Goal: Task Accomplishment & Management: Use online tool/utility

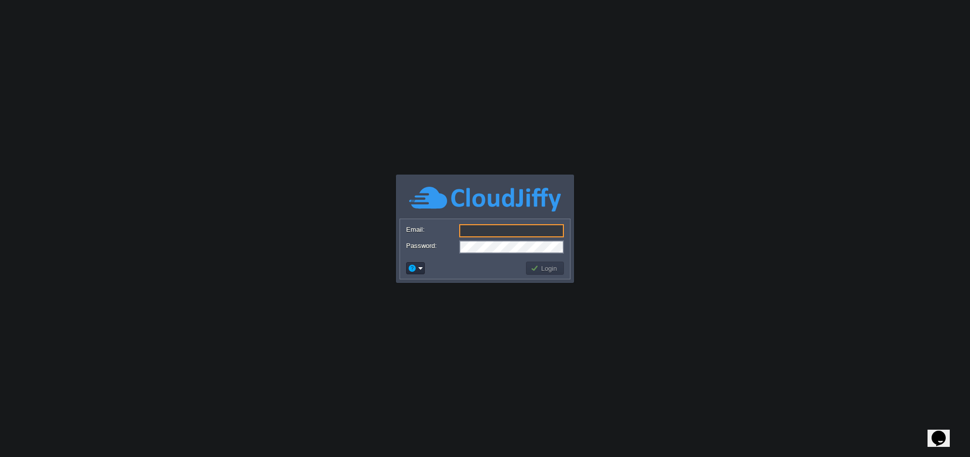
type input "[EMAIL_ADDRESS][DOMAIN_NAME]"
click at [547, 266] on button "Login" at bounding box center [545, 268] width 29 height 9
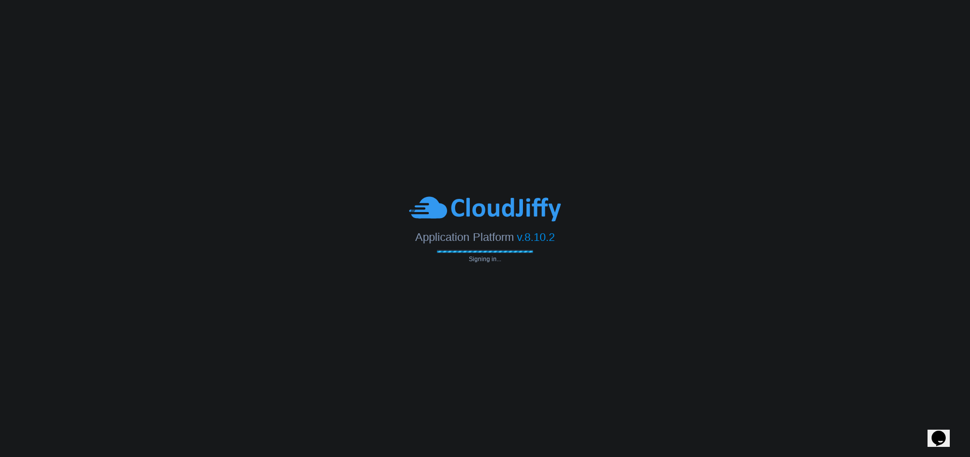
click at [549, 269] on body "Application Platform v.8.10.2 Signing in... Email: [EMAIL_ADDRESS][DOMAIN_NAME]…" at bounding box center [485, 228] width 970 height 457
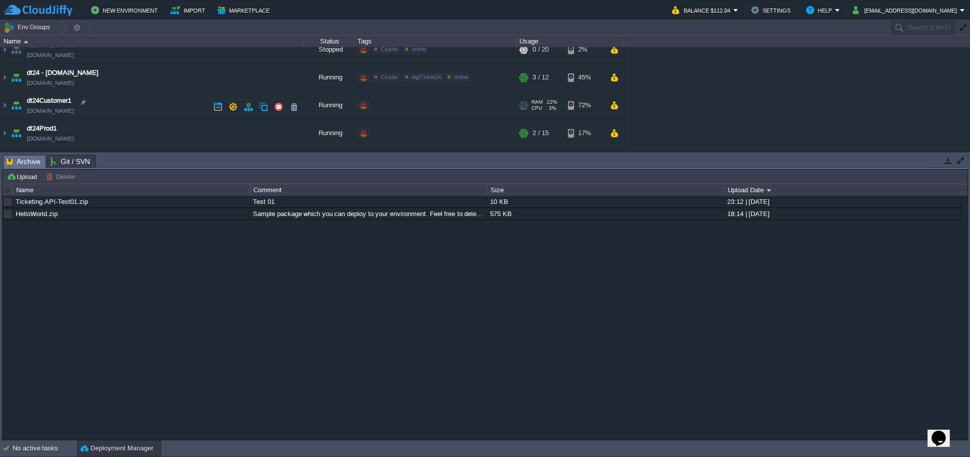
scroll to position [127, 0]
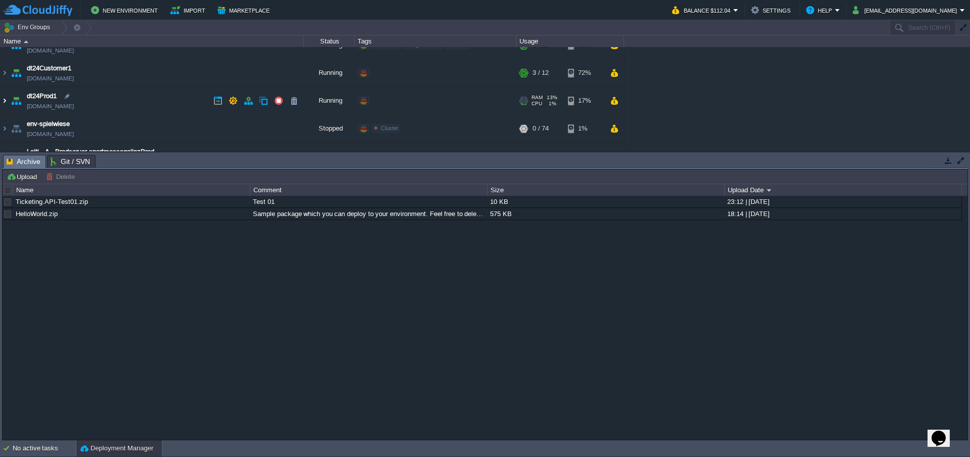
click at [6, 104] on img at bounding box center [5, 100] width 8 height 27
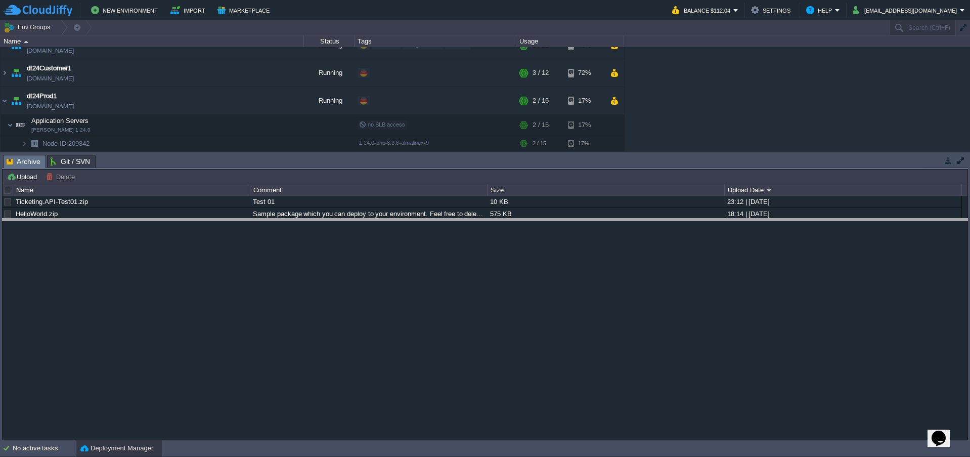
drag, startPoint x: 290, startPoint y: 163, endPoint x: 272, endPoint y: 225, distance: 64.3
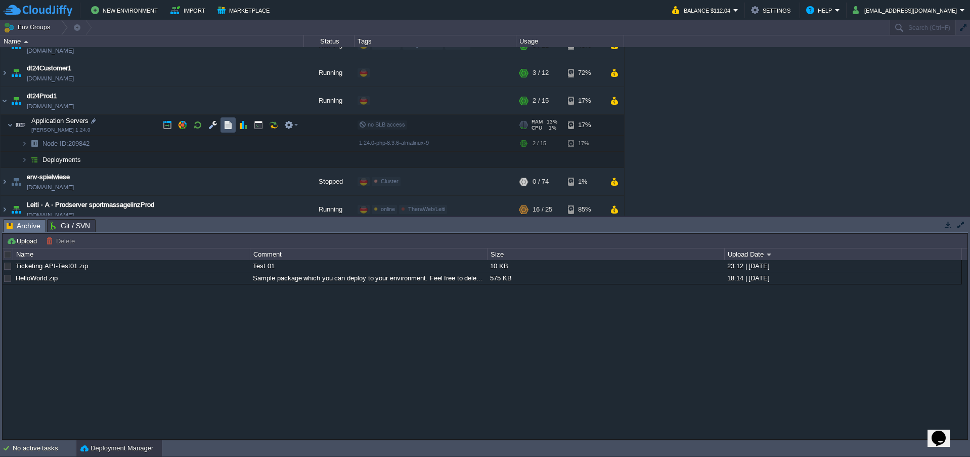
click at [227, 125] on button "button" at bounding box center [228, 124] width 9 height 9
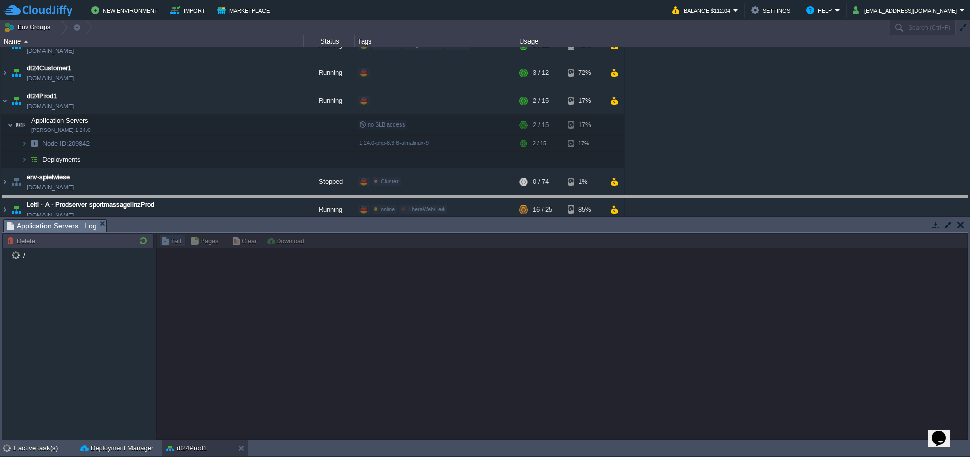
drag, startPoint x: 475, startPoint y: 229, endPoint x: 466, endPoint y: 201, distance: 29.6
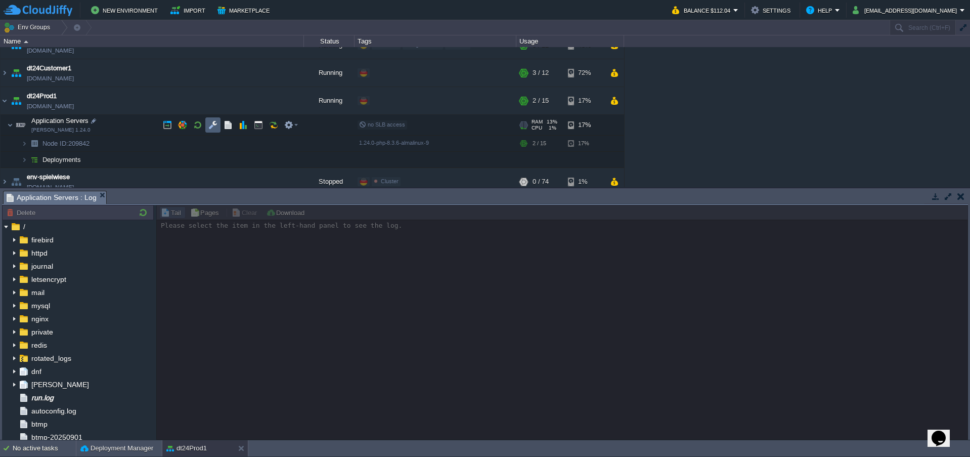
click at [215, 126] on button "button" at bounding box center [212, 124] width 9 height 9
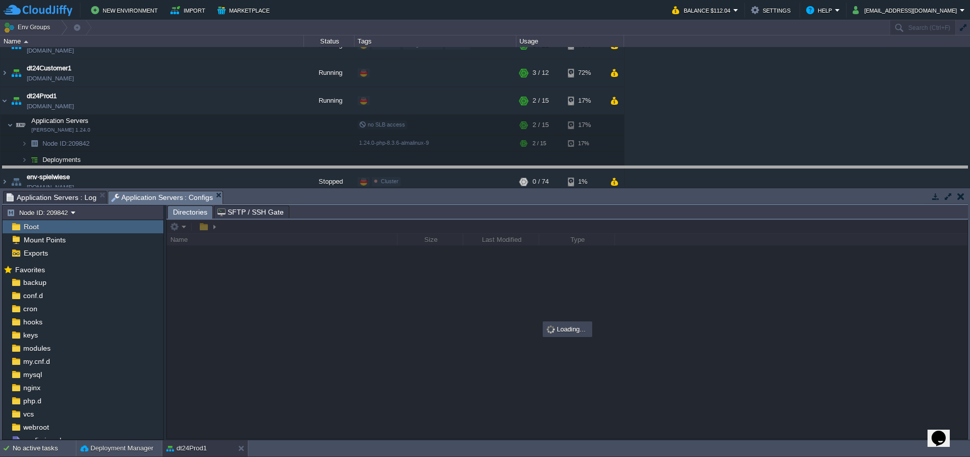
drag, startPoint x: 422, startPoint y: 204, endPoint x: 418, endPoint y: 179, distance: 25.1
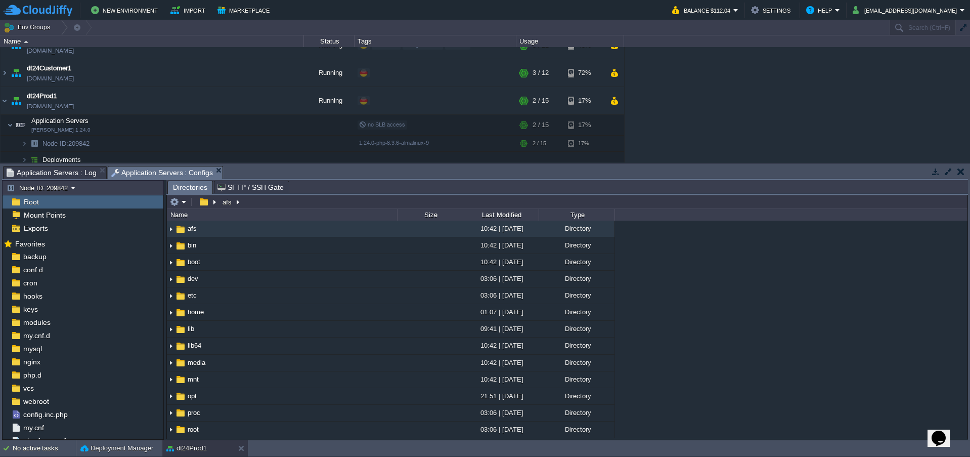
scroll to position [2, 0]
click at [31, 271] on span "conf.d" at bounding box center [32, 269] width 23 height 9
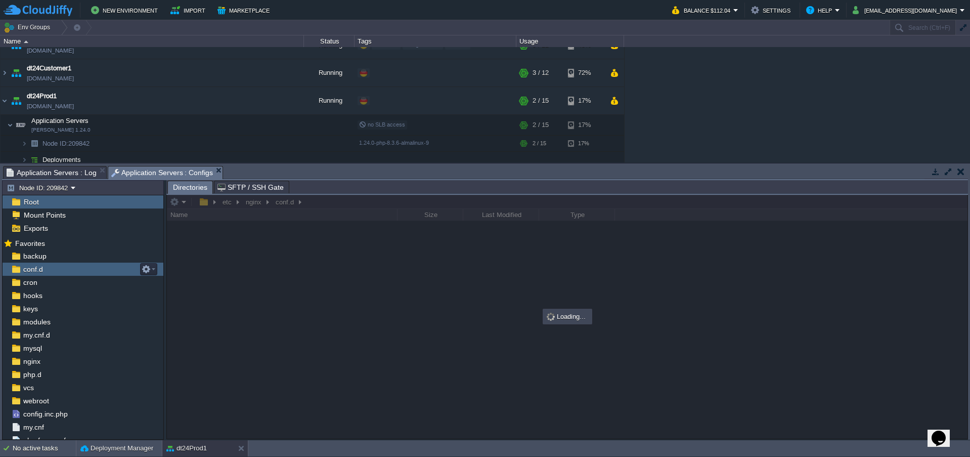
click at [31, 271] on span "conf.d" at bounding box center [32, 269] width 23 height 9
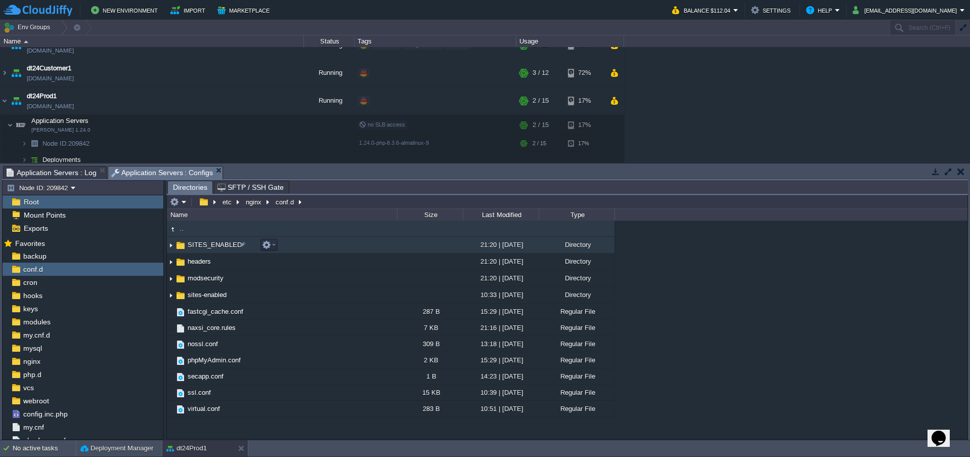
click at [197, 247] on span "SITES_ENABLED" at bounding box center [214, 244] width 57 height 9
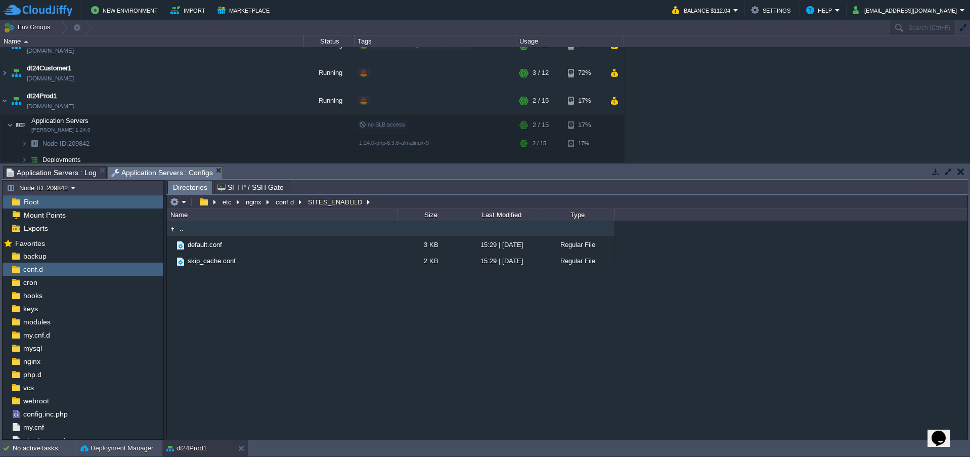
click at [178, 228] on span ".." at bounding box center [181, 228] width 7 height 9
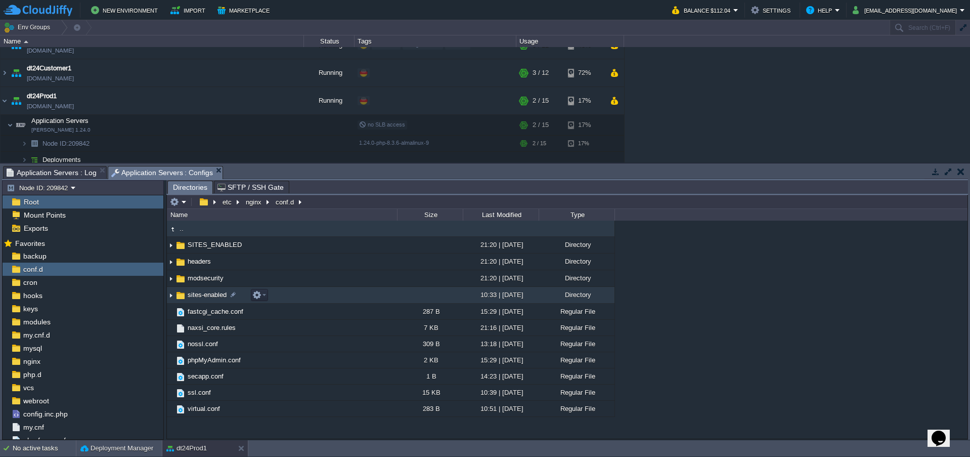
click at [191, 296] on span "sites-enabled" at bounding box center [207, 294] width 42 height 9
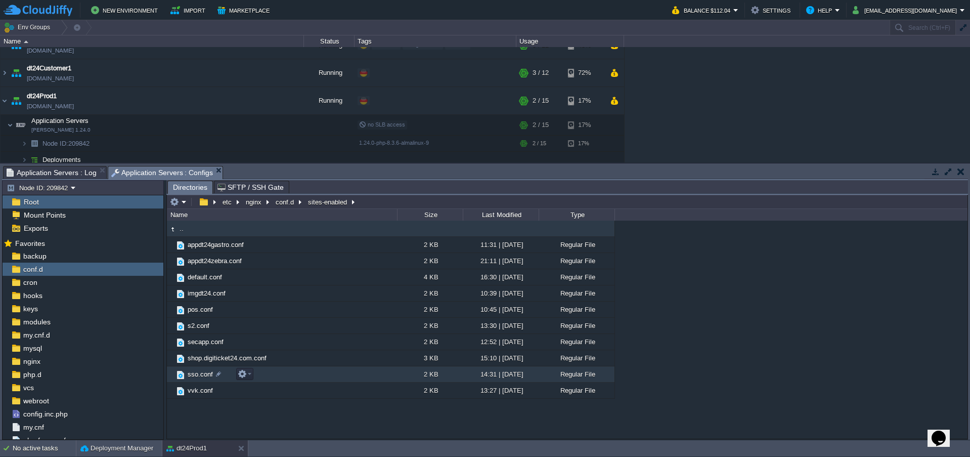
click at [199, 376] on span "sso.conf" at bounding box center [200, 374] width 28 height 9
click at [192, 188] on span "Directories" at bounding box center [190, 187] width 34 height 13
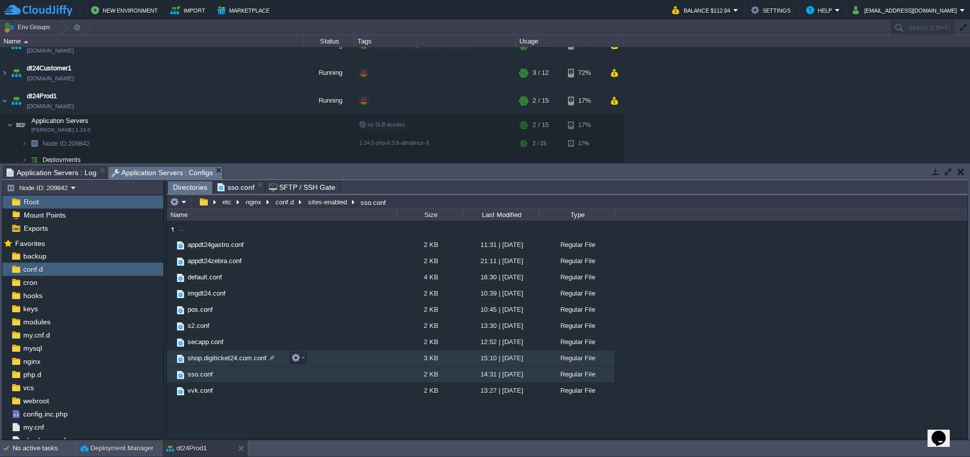
click at [198, 357] on span "shop.digiticket24.com.conf" at bounding box center [227, 358] width 82 height 9
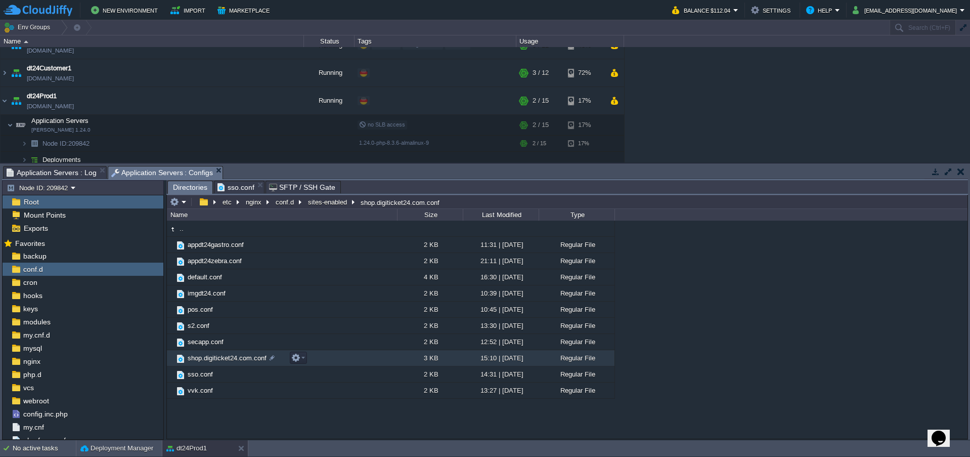
click at [198, 357] on span "shop.digiticket24.com.conf" at bounding box center [227, 358] width 82 height 9
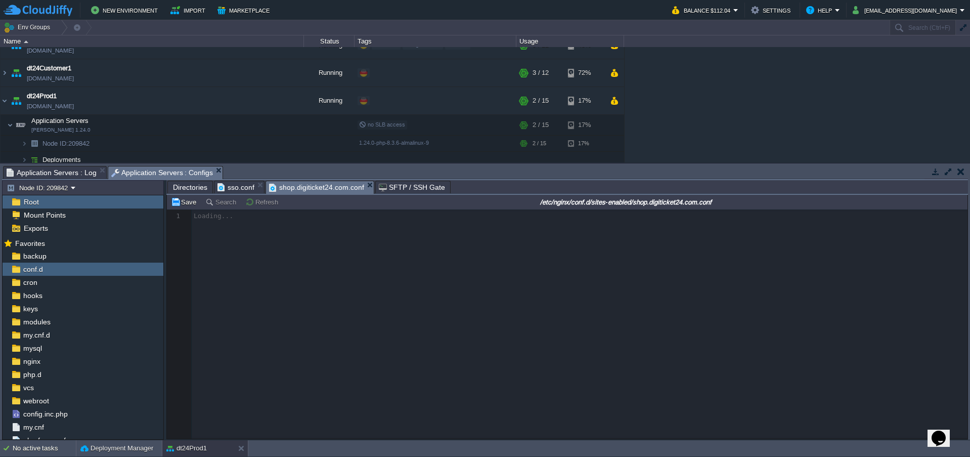
scroll to position [4, 0]
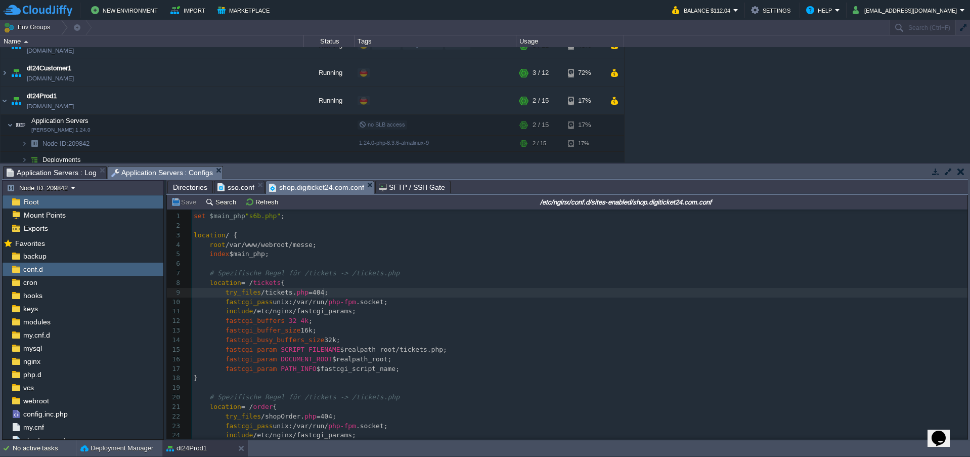
click at [449, 291] on pre "try_files /tickets. php =404;" at bounding box center [580, 293] width 776 height 10
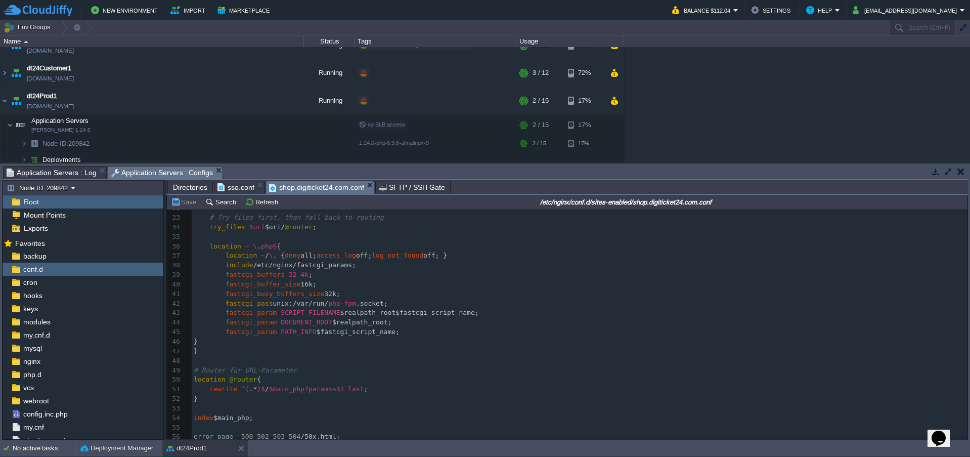
scroll to position [0, 0]
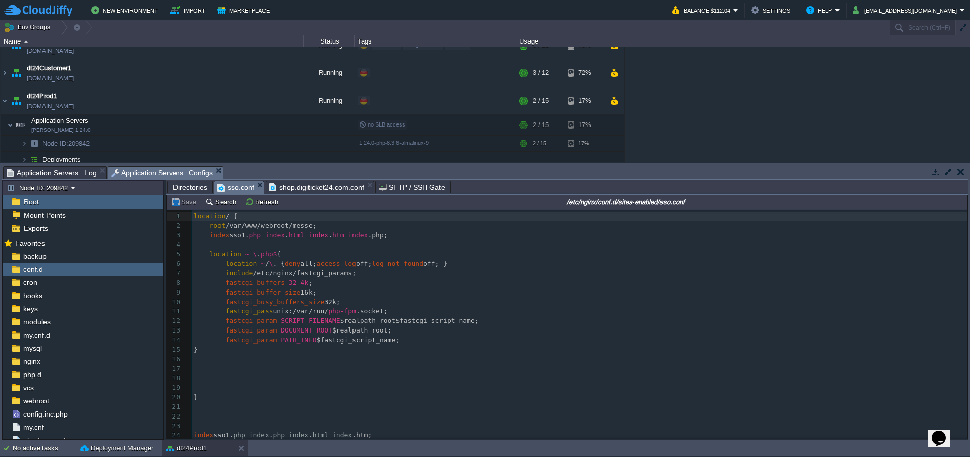
click at [233, 187] on span "sso.conf" at bounding box center [235, 187] width 37 height 13
click at [193, 189] on span "Directories" at bounding box center [190, 187] width 34 height 12
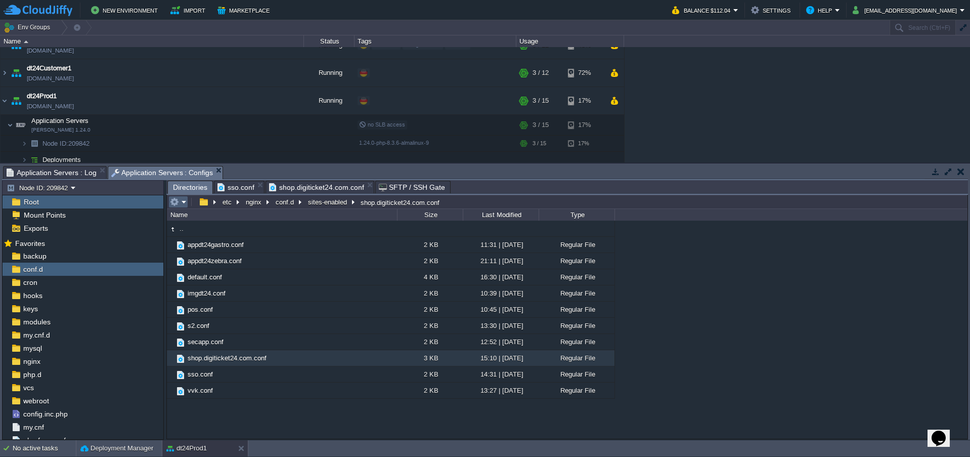
click at [182, 205] on em at bounding box center [178, 201] width 17 height 9
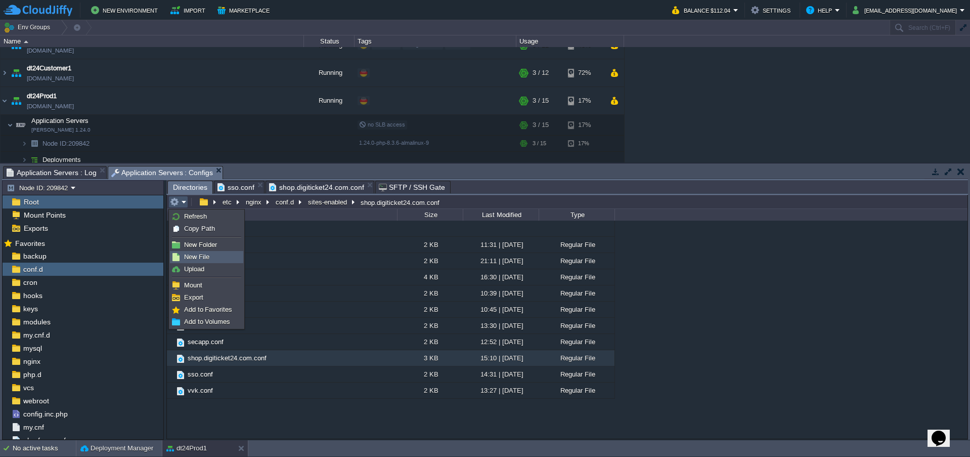
click at [198, 254] on span "New File" at bounding box center [196, 257] width 25 height 8
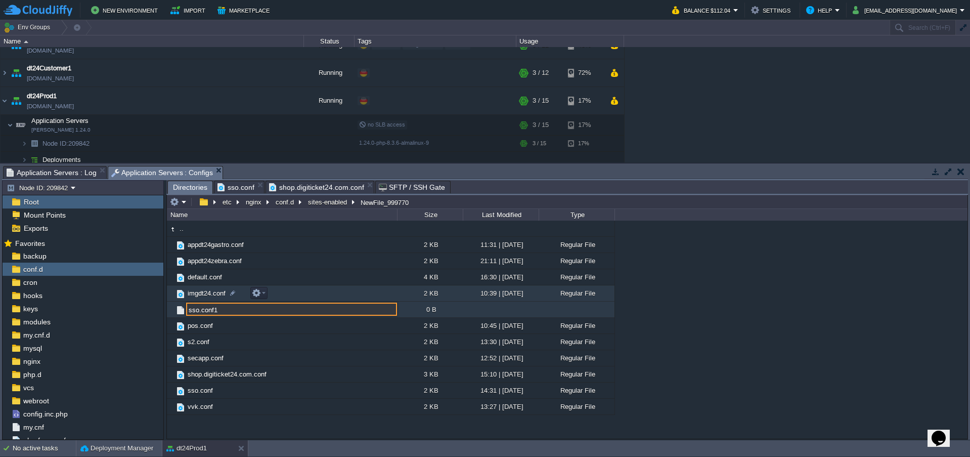
type input "sso.conf1"
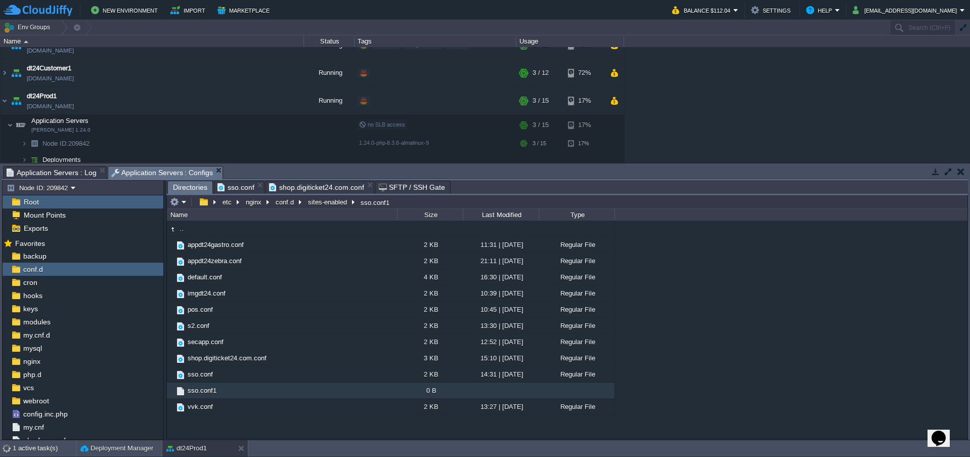
click at [197, 392] on span "sso.conf1" at bounding box center [202, 390] width 32 height 9
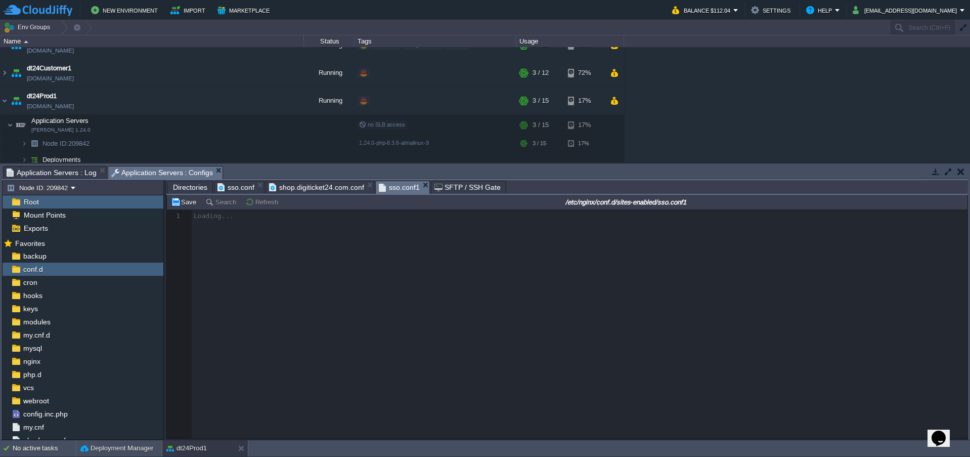
click at [317, 185] on span "shop.digiticket24.com.conf" at bounding box center [316, 187] width 95 height 12
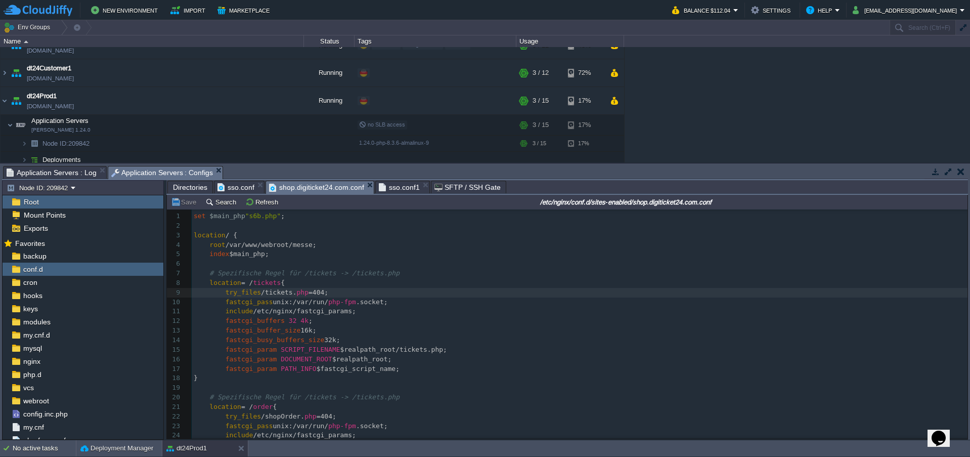
click at [392, 297] on pre "try_files /tickets. php =404;" at bounding box center [580, 293] width 776 height 10
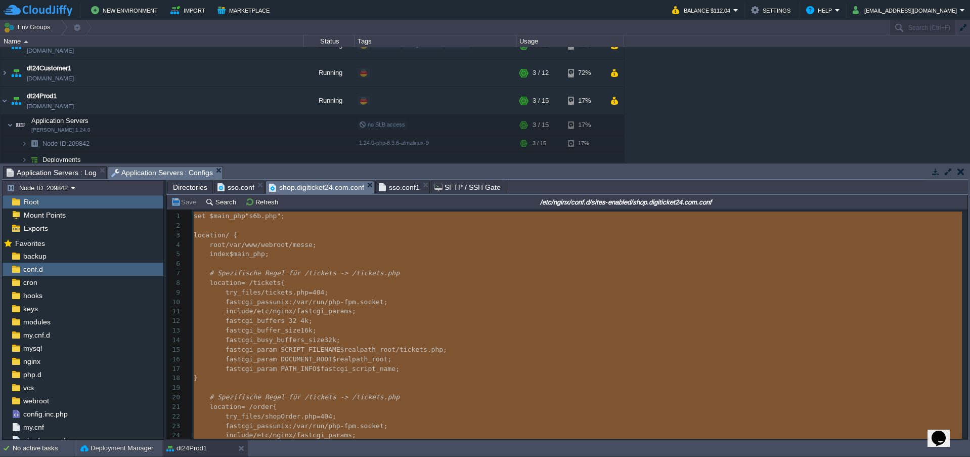
type textarea "lor $ipsu_dol "s2a.con"; adipisci / { elit /sed/doe/tempori/utlab; etdol $magn_…"
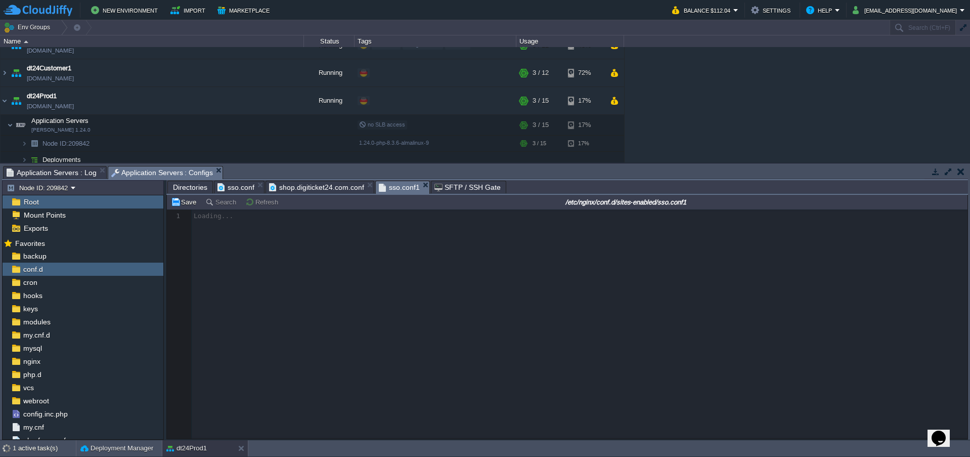
click at [392, 190] on span "sso.conf1" at bounding box center [399, 187] width 41 height 13
click at [378, 273] on div at bounding box center [567, 323] width 801 height 229
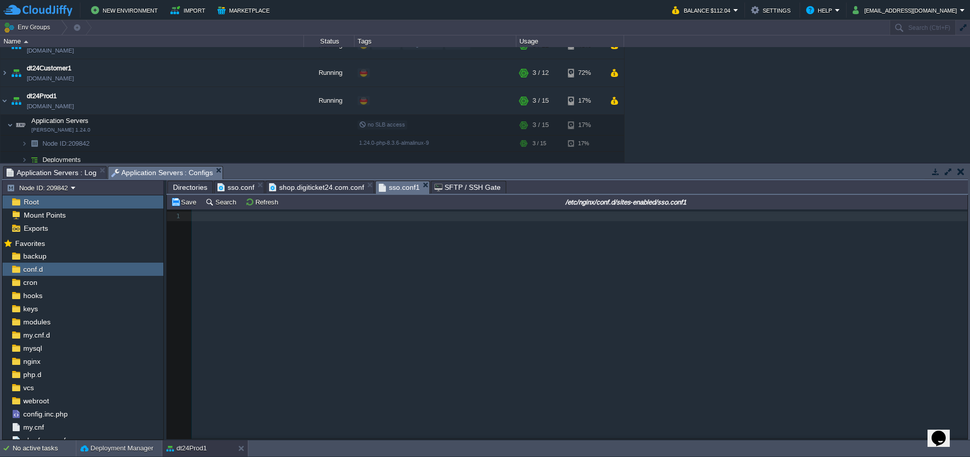
click at [336, 278] on div "1 1 ​" at bounding box center [575, 331] width 816 height 244
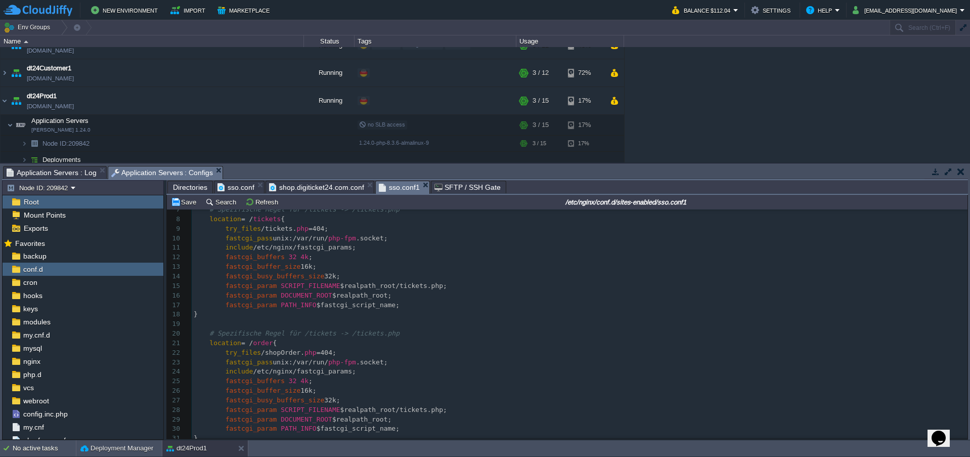
click at [237, 186] on span "sso.conf" at bounding box center [235, 187] width 37 height 12
click at [384, 188] on span "sso.conf1" at bounding box center [399, 187] width 41 height 13
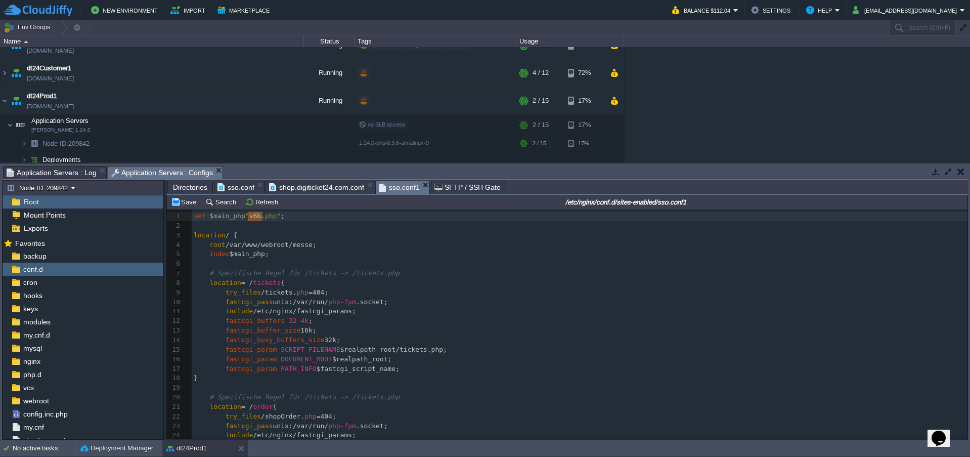
drag, startPoint x: 248, startPoint y: 218, endPoint x: 261, endPoint y: 218, distance: 12.6
type textarea "sso1."
click at [320, 244] on div "x ​ 1 set $main_php "sso1.php" ; 2 ​ 3 location / { 4 root /var/www/webroot/mes…" at bounding box center [580, 420] width 776 height 419
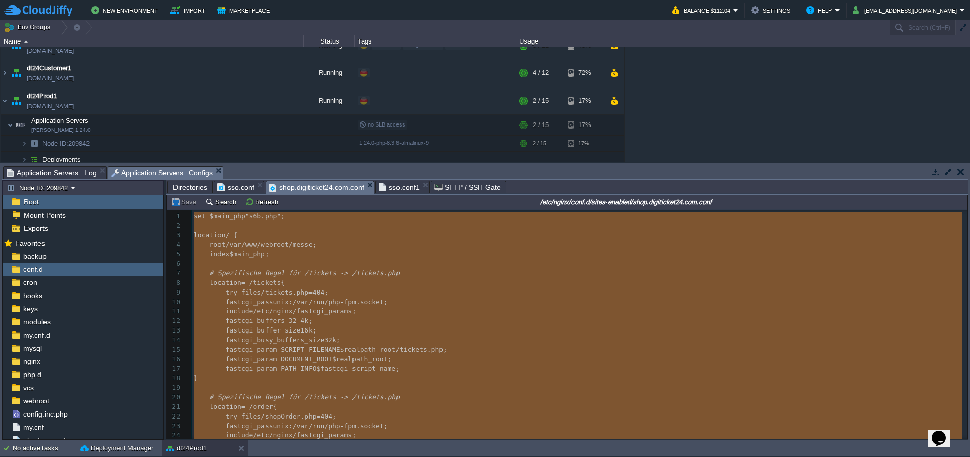
click at [300, 186] on span "shop.digiticket24.com.conf" at bounding box center [316, 187] width 95 height 13
type textarea "-"
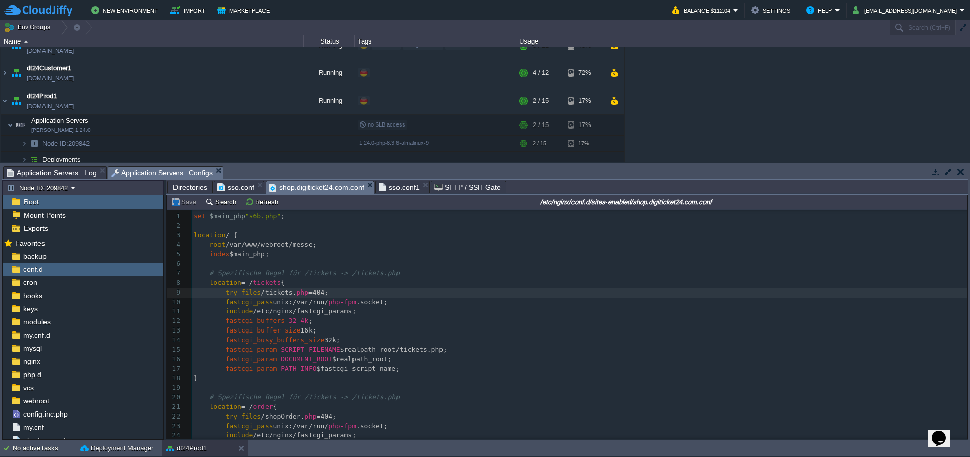
click at [394, 188] on span "sso.conf1" at bounding box center [399, 187] width 41 height 12
click at [271, 282] on div "x ​ 1 set $main_php "sso1.php" ; 2 ​ 3 location / { 4 root /var/www/webroot/mes…" at bounding box center [580, 420] width 776 height 419
type textarea "tickets"
click at [379, 318] on pre "fastcgi_buffers 32 4k ;" at bounding box center [580, 321] width 776 height 10
click at [396, 323] on pre "fastcgi_buffers 32 4k ;" at bounding box center [580, 321] width 776 height 10
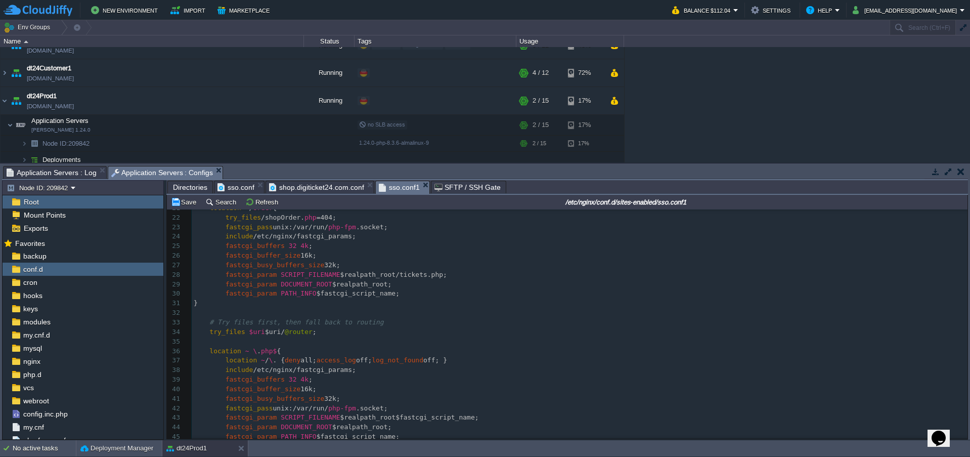
click at [386, 314] on pre at bounding box center [580, 313] width 776 height 10
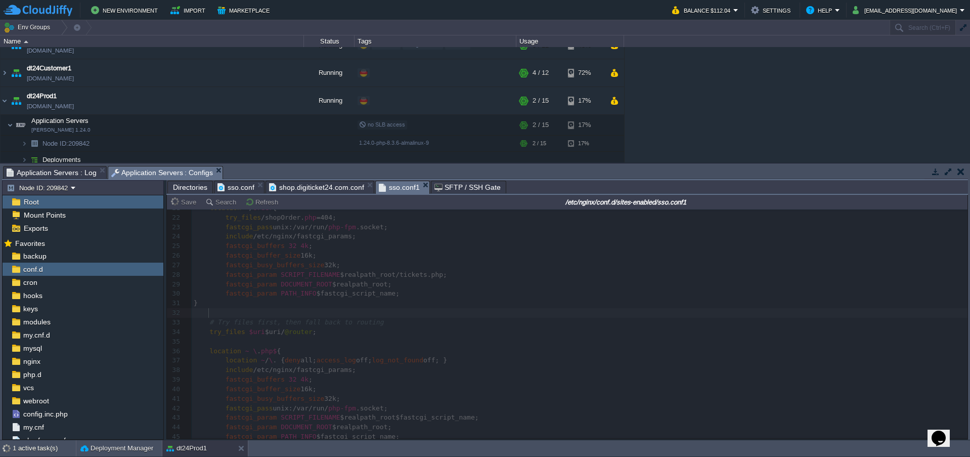
click at [239, 186] on span "sso.conf" at bounding box center [235, 187] width 37 height 12
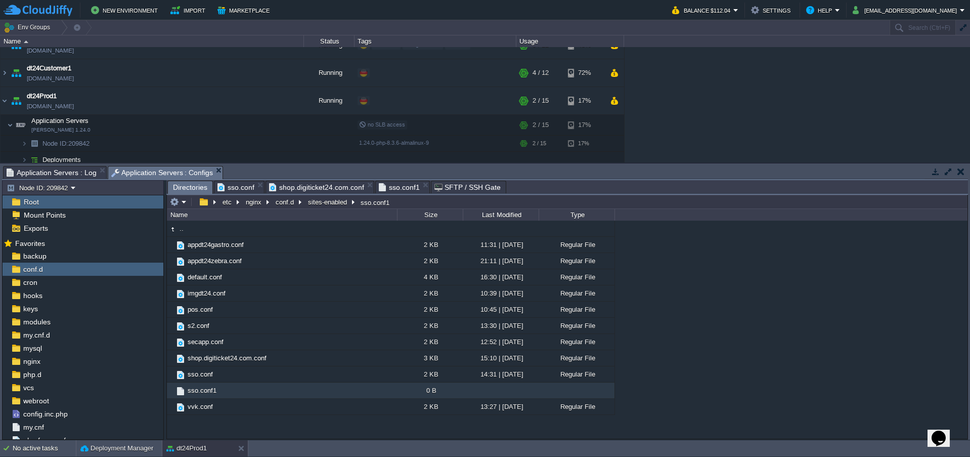
click at [187, 185] on span "Directories" at bounding box center [190, 187] width 34 height 13
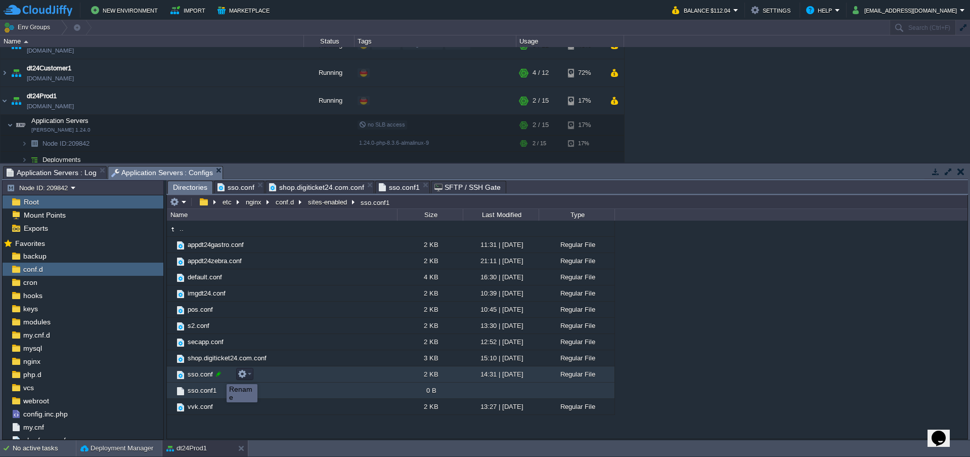
click at [219, 375] on div at bounding box center [218, 373] width 9 height 9
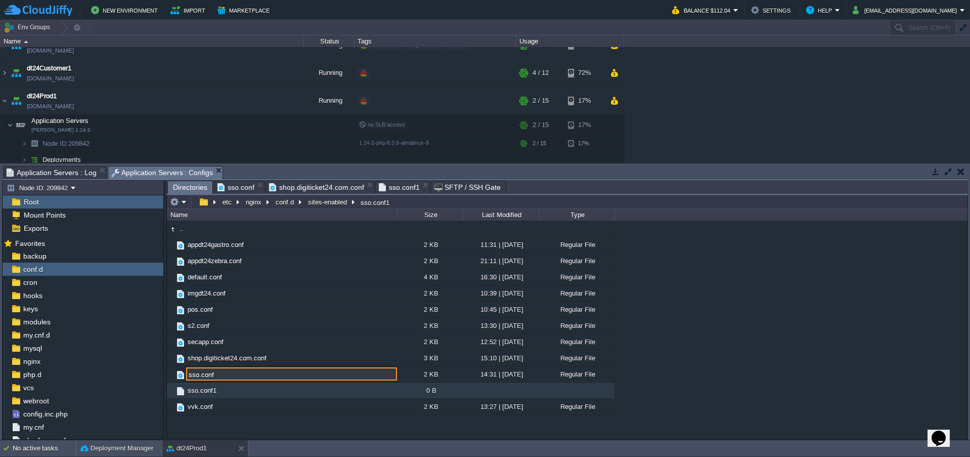
click at [227, 375] on input "sso.conf" at bounding box center [291, 373] width 211 height 13
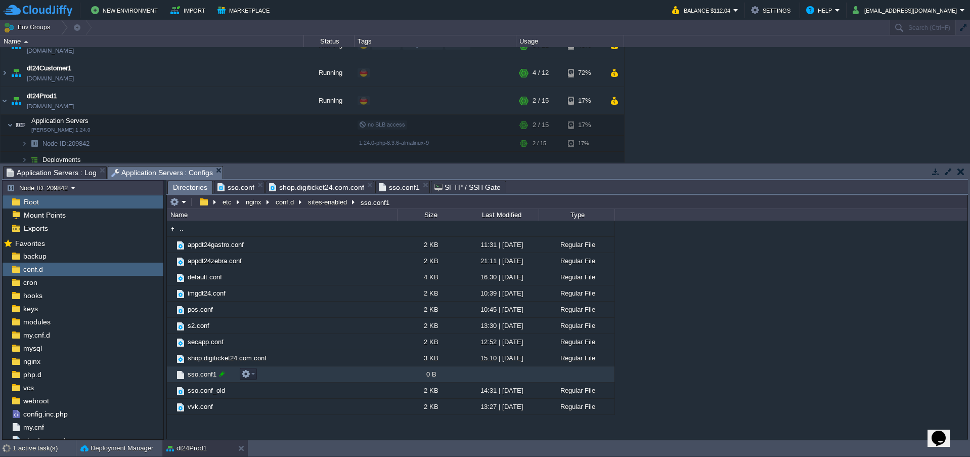
click at [224, 374] on div at bounding box center [221, 373] width 9 height 9
click at [221, 375] on input "sso.conf1" at bounding box center [291, 373] width 211 height 13
type input "sso.conf"
click at [196, 124] on button "button" at bounding box center [197, 124] width 9 height 9
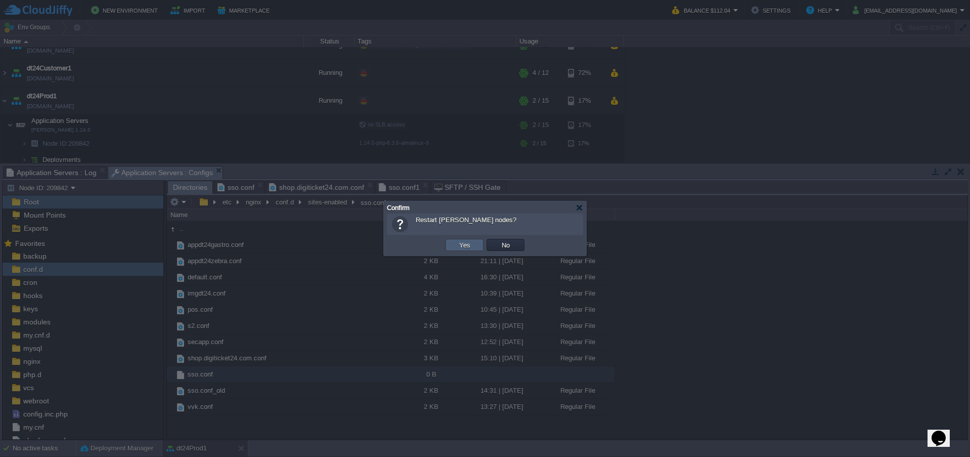
click at [458, 242] on button "Yes" at bounding box center [464, 244] width 17 height 9
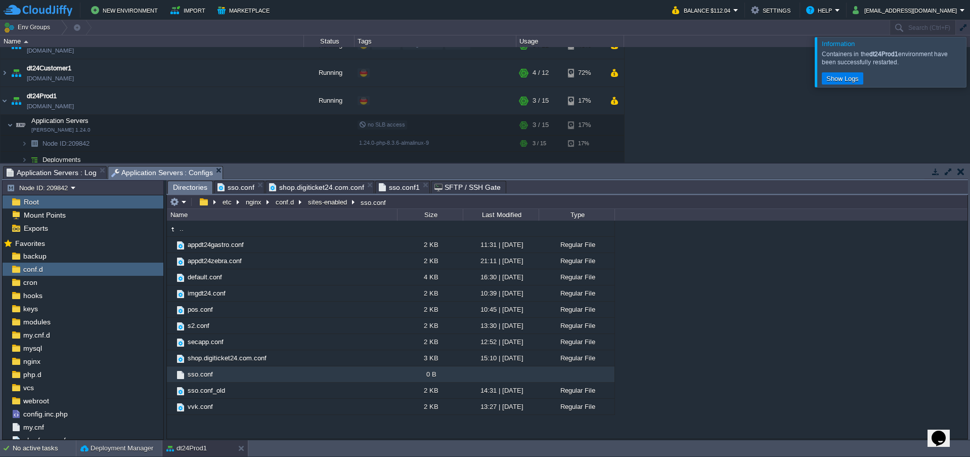
click at [682, 294] on div ".. appdt24gastro.conf 2 KB 11:31 | [DATE] Regular File appdt24zebra.conf 2 KB 2…" at bounding box center [567, 329] width 801 height 217
click at [196, 377] on span "sso.conf" at bounding box center [200, 374] width 28 height 9
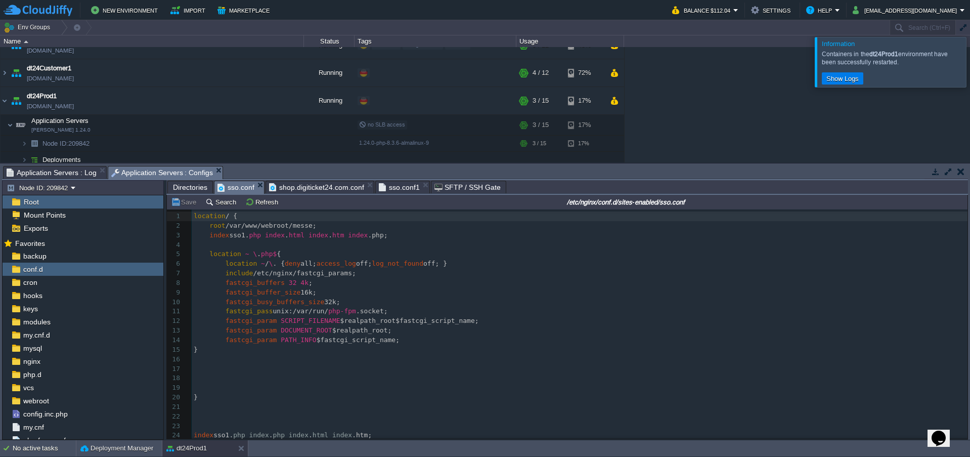
click at [308, 186] on span "shop.digiticket24.com.conf" at bounding box center [316, 187] width 95 height 12
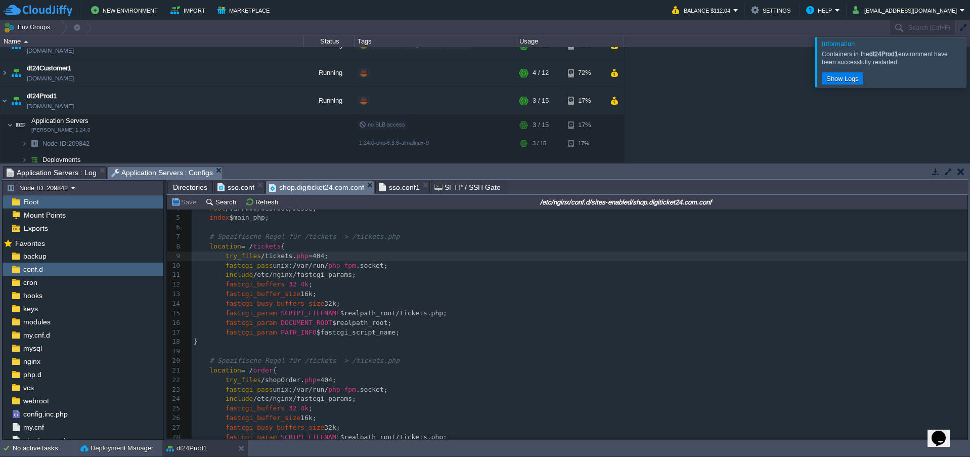
scroll to position [100, 0]
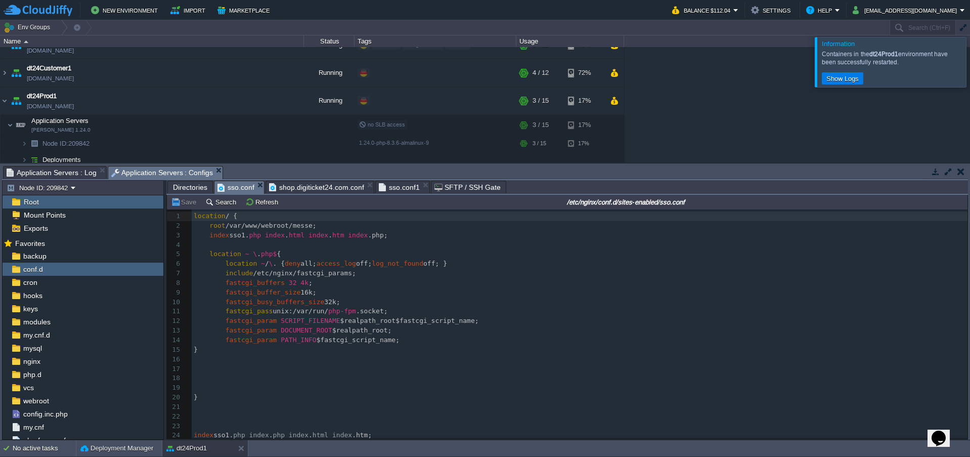
click at [230, 187] on span "sso.conf" at bounding box center [235, 187] width 37 height 13
click at [254, 186] on em "sso.conf" at bounding box center [240, 187] width 47 height 13
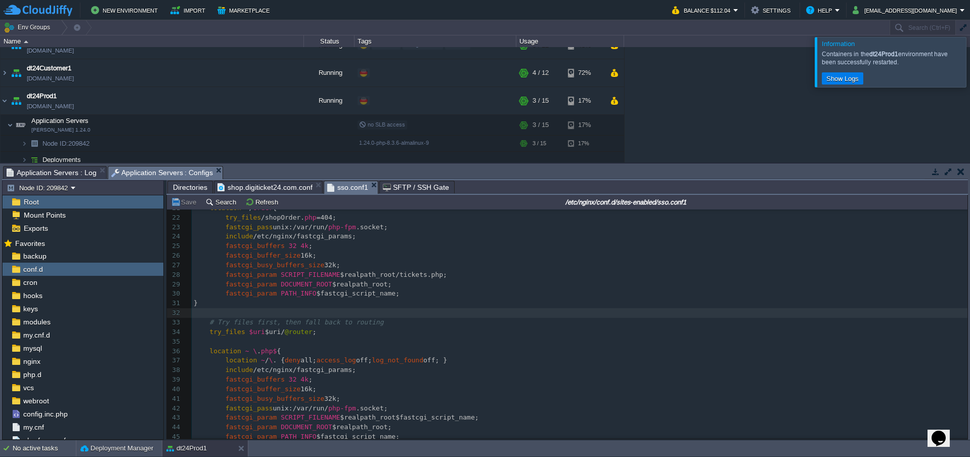
click at [339, 191] on span "sso.conf1" at bounding box center [347, 187] width 41 height 13
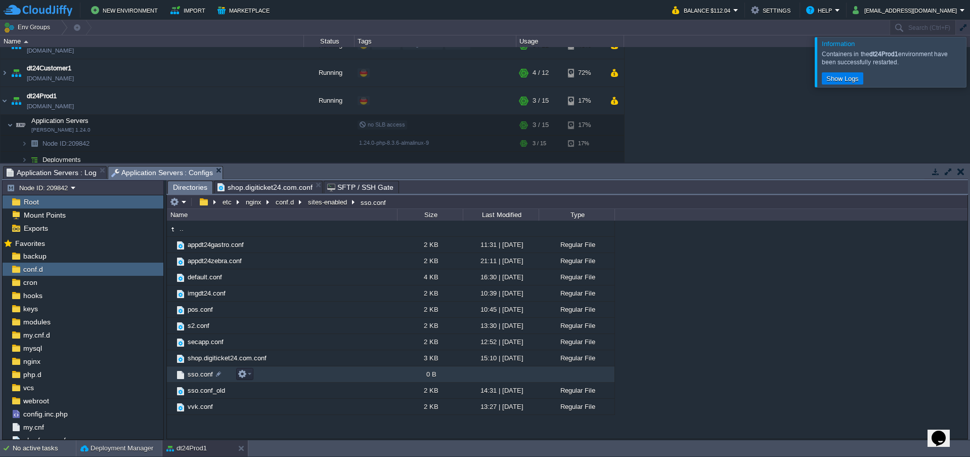
click at [195, 377] on span "sso.conf" at bounding box center [200, 374] width 28 height 9
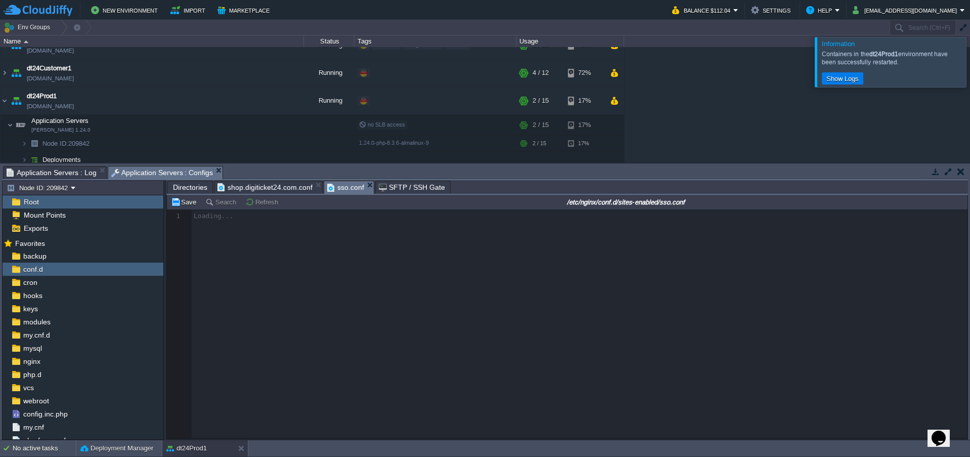
click at [970, 60] on div at bounding box center [982, 62] width 0 height 50
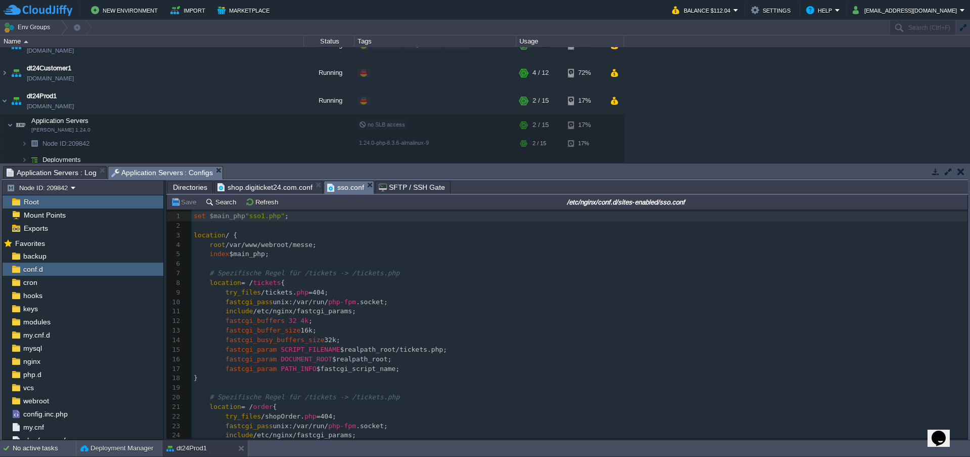
click at [425, 315] on pre "include /etc/nginx/fastcgi_params;" at bounding box center [580, 312] width 776 height 10
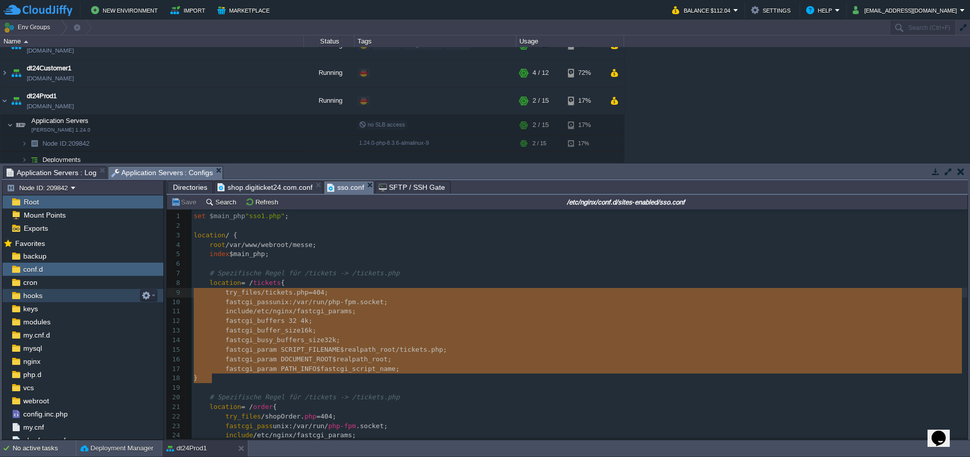
type textarea "location = /tickets { try_files /tickets.php =404; fastcgi_pass unix:/var/run/p…"
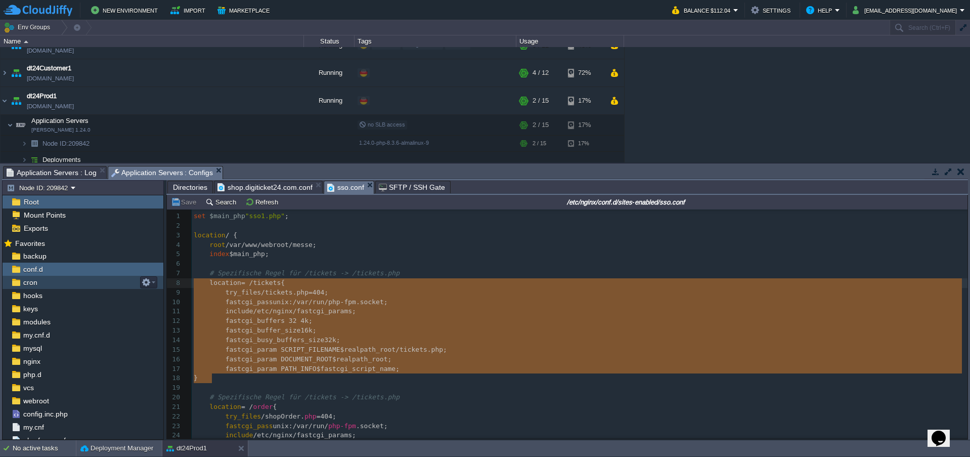
drag, startPoint x: 220, startPoint y: 381, endPoint x: 117, endPoint y: 287, distance: 139.3
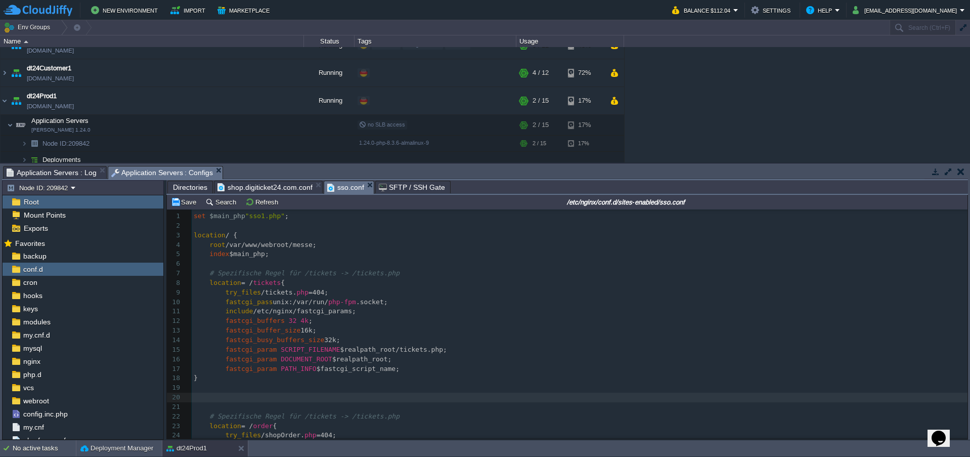
paste textarea "tickets"
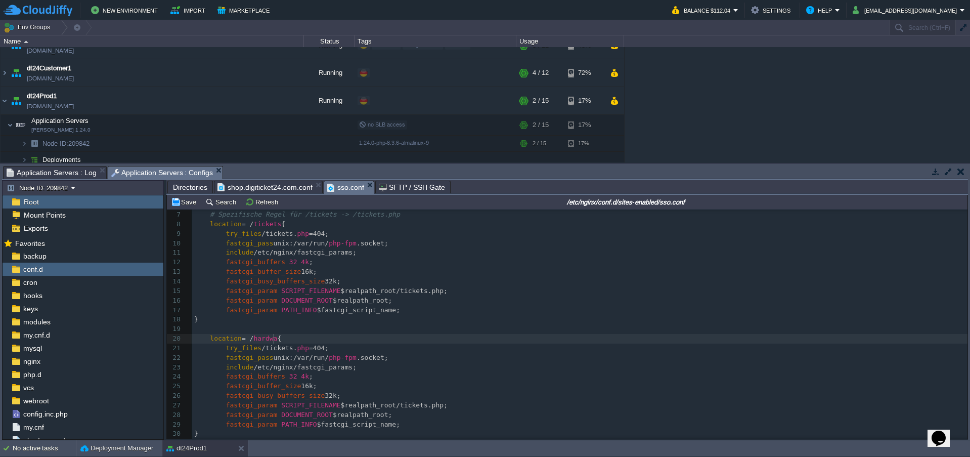
type textarea "hardware"
click at [271, 351] on div "xxxxxxxxxx 107 1 set $main_php "sso1.php" ; 2 ​ 3 location / { 4 root /var/www/…" at bounding box center [579, 339] width 775 height 372
type textarea "hardware"
click at [394, 389] on pre "fastcgi_buffer_size 16k;" at bounding box center [579, 386] width 775 height 10
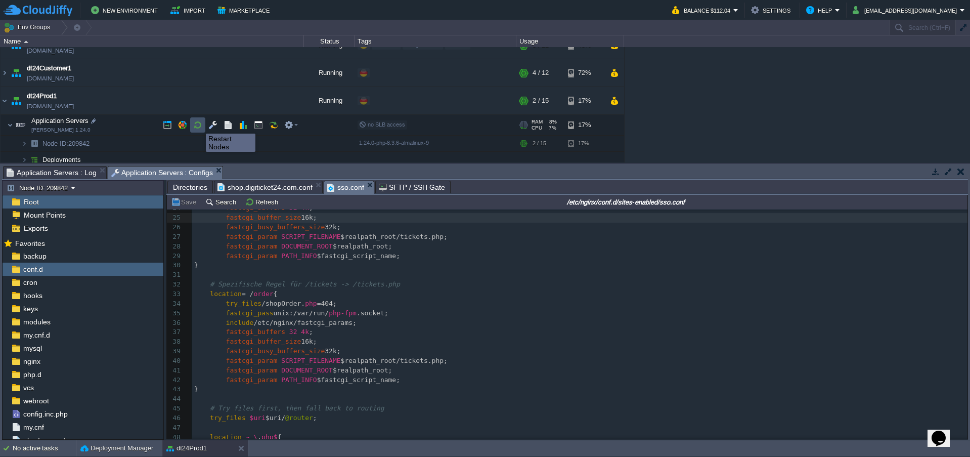
click at [198, 124] on button "button" at bounding box center [197, 124] width 9 height 9
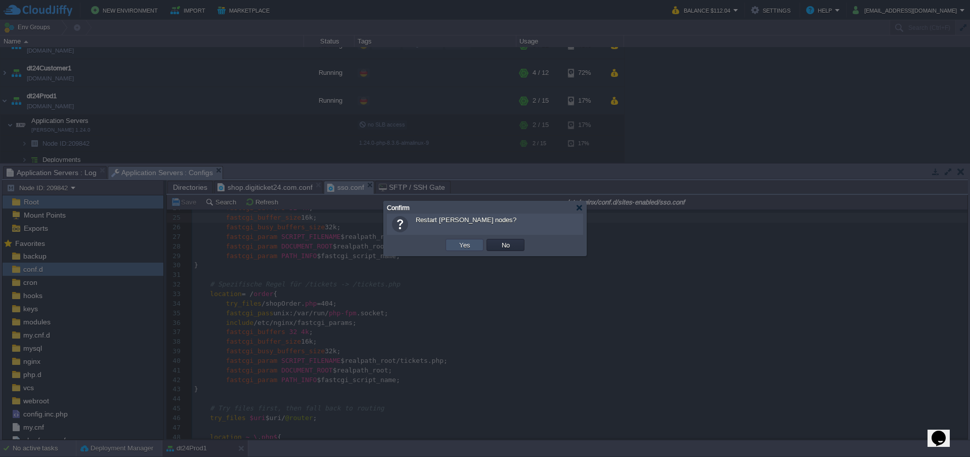
click at [468, 247] on button "Yes" at bounding box center [464, 244] width 17 height 9
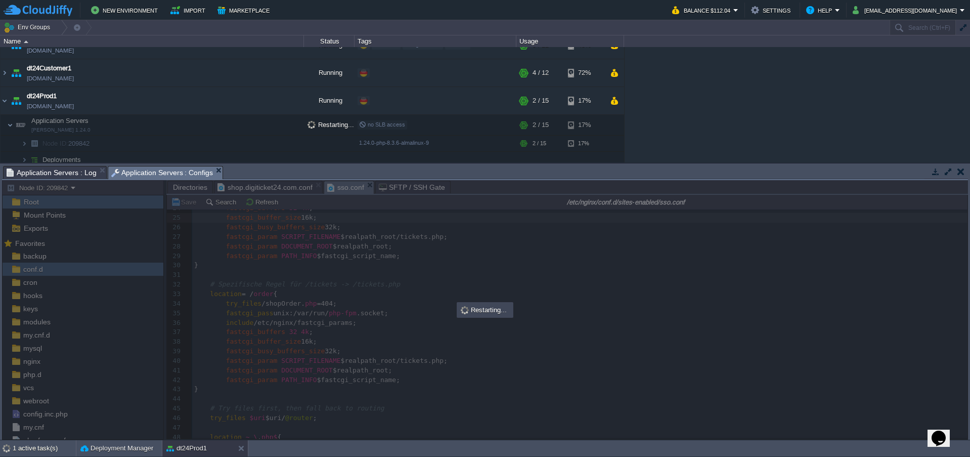
click at [624, 261] on div at bounding box center [485, 309] width 966 height 259
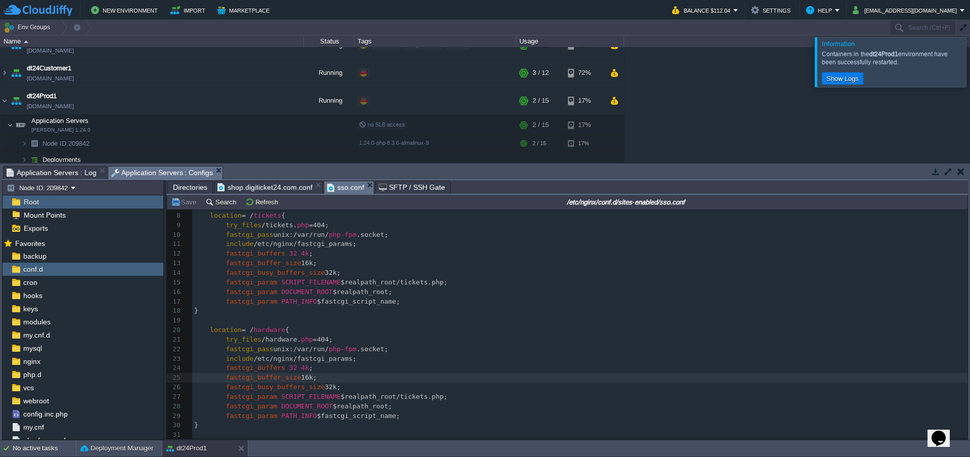
scroll to position [135, 0]
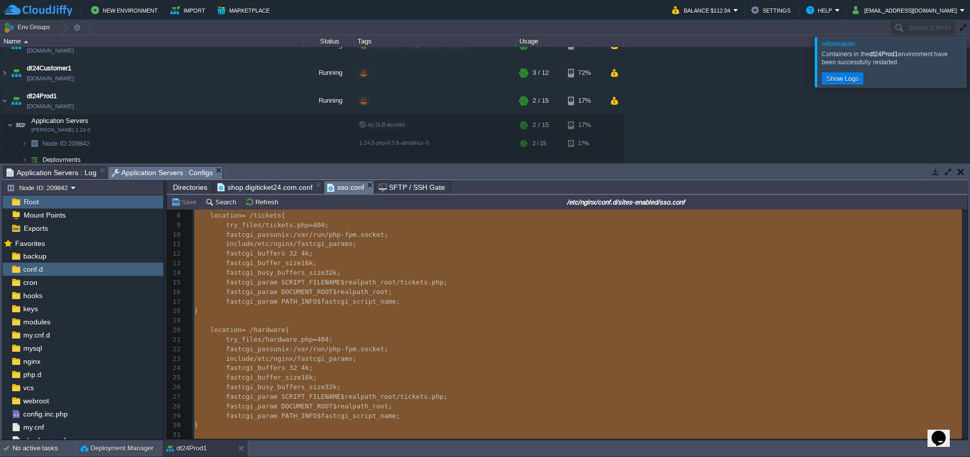
type textarea "-"
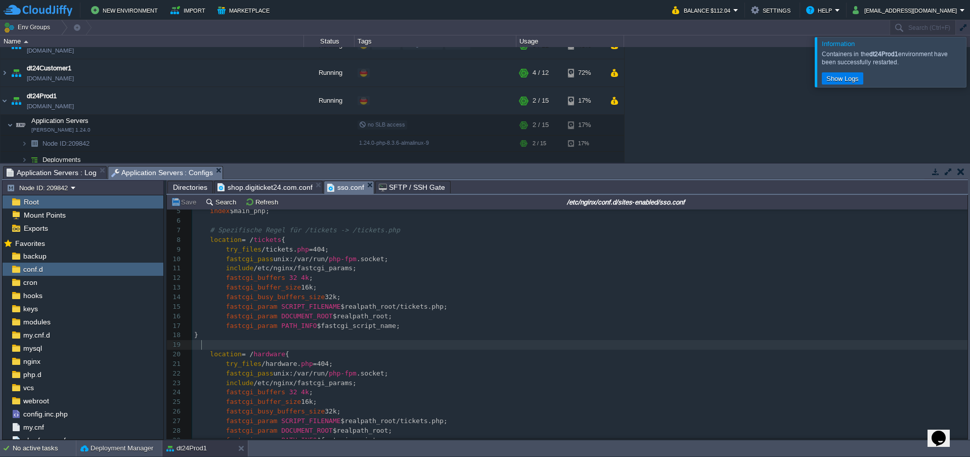
scroll to position [34, 0]
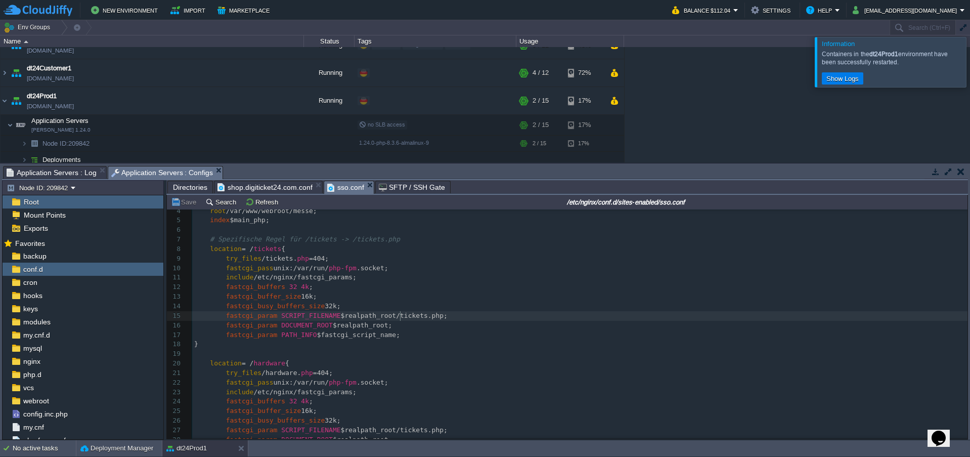
click at [399, 318] on span "$realpath_root/tickets.php;" at bounding box center [394, 316] width 107 height 8
type textarea "tickets"
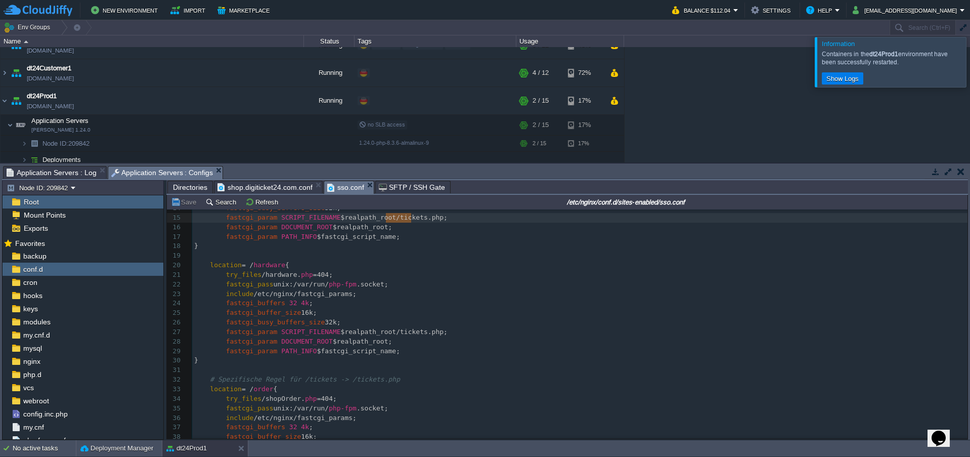
scroll to position [135, 0]
click at [397, 333] on div "xxxxxxxxxx 107 ​ 1 set $main_php "sso1.php" ; 2 ​ 3 location / { 4 root /var/ww…" at bounding box center [579, 314] width 775 height 476
click at [397, 330] on span "$realpath_root/tickets.php;" at bounding box center [394, 329] width 107 height 8
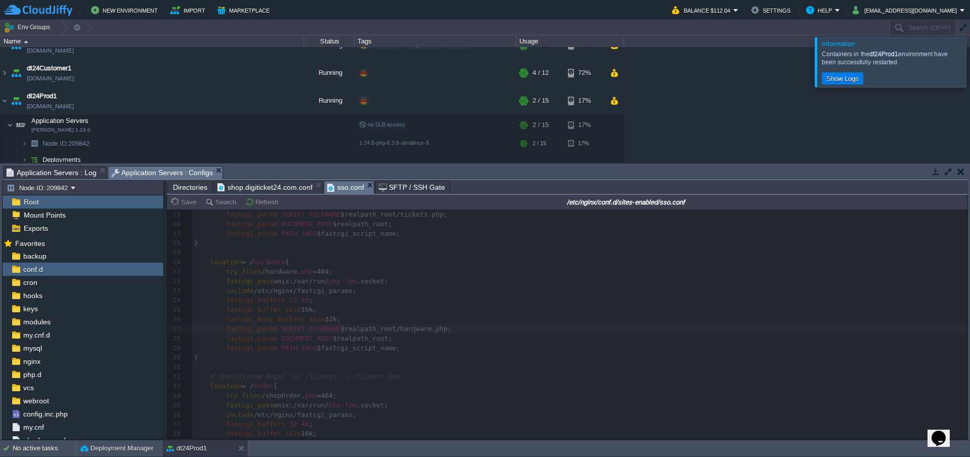
type textarea "hardware"
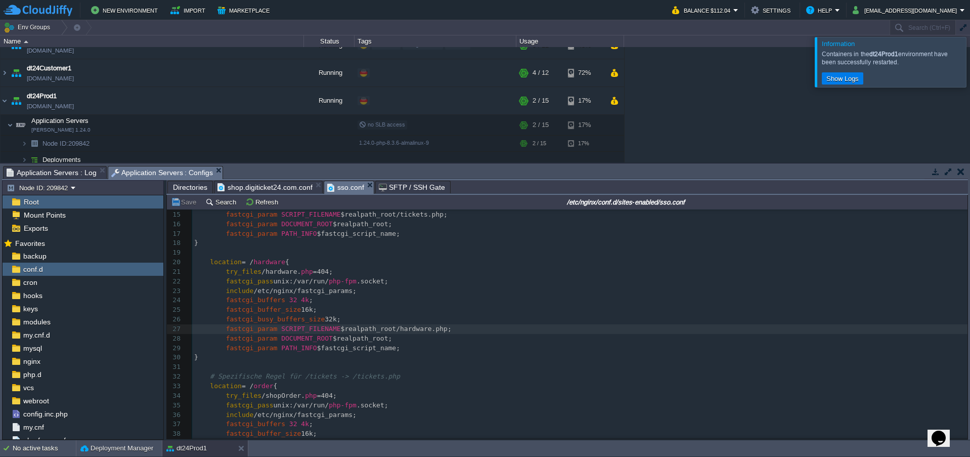
click at [531, 341] on pre "fastcgi_param DOCUMENT_ROOT $realpath_root;" at bounding box center [579, 339] width 775 height 10
drag, startPoint x: 543, startPoint y: 276, endPoint x: 400, endPoint y: 198, distance: 162.7
click at [543, 276] on pre "try_files /hardware. php =404;" at bounding box center [579, 272] width 775 height 10
click at [196, 127] on button "button" at bounding box center [197, 124] width 9 height 9
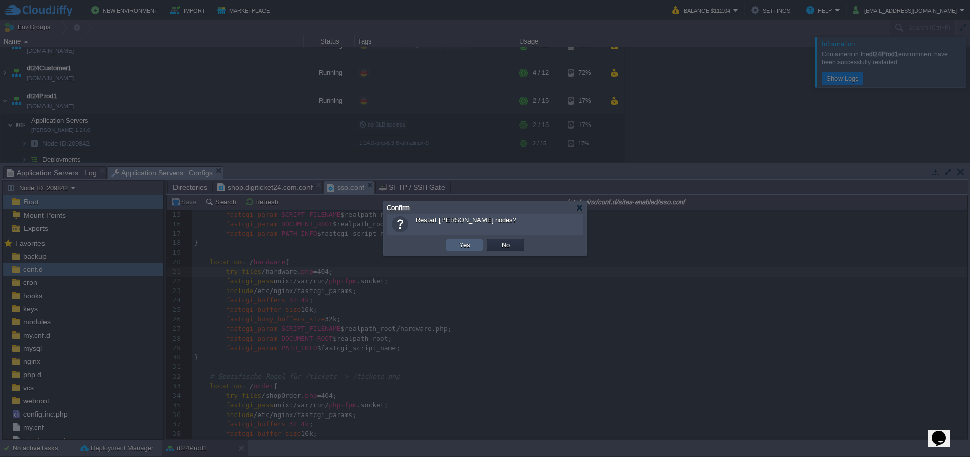
click at [449, 247] on td "Yes" at bounding box center [465, 245] width 38 height 12
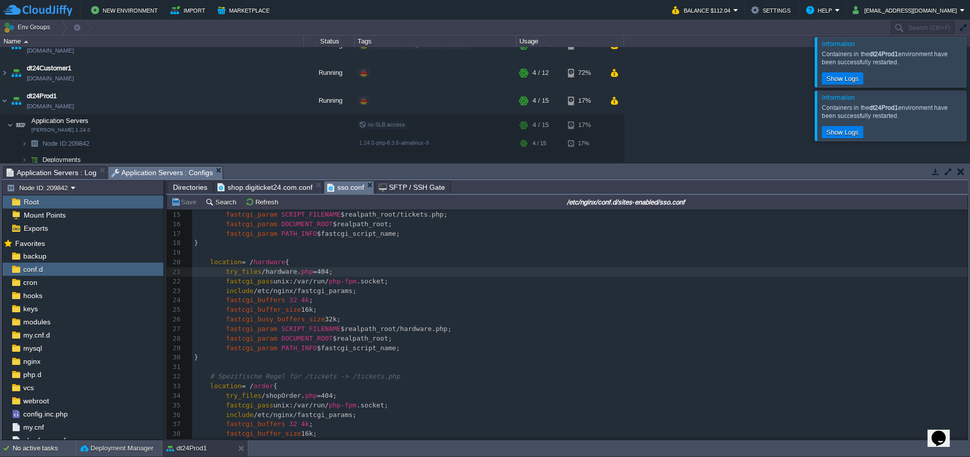
click at [970, 61] on div at bounding box center [982, 62] width 0 height 50
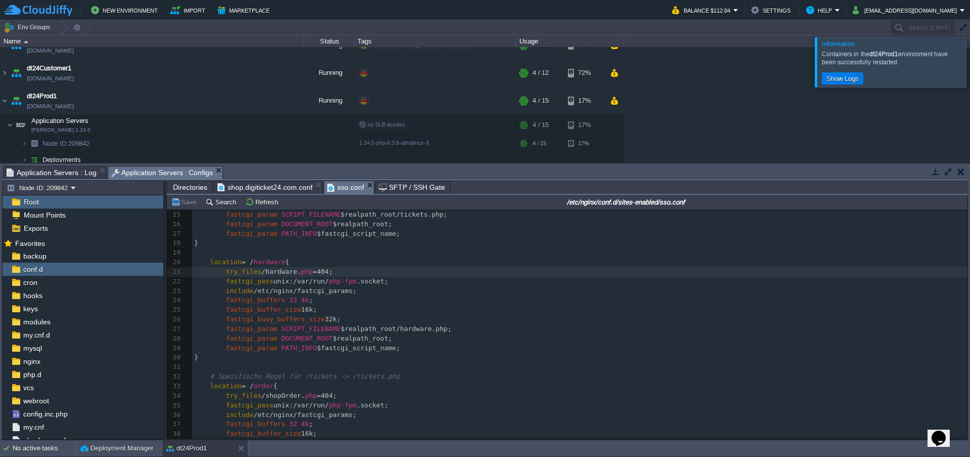
click at [970, 62] on div at bounding box center [982, 62] width 0 height 50
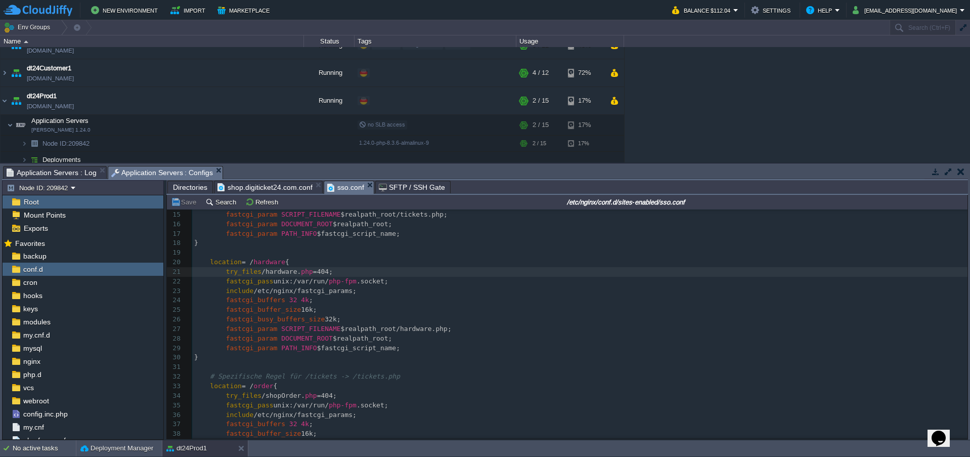
drag, startPoint x: 719, startPoint y: 93, endPoint x: 537, endPoint y: 79, distance: 182.1
click at [719, 93] on div "AppCms1 [DOMAIN_NAME] Running digiTicket24 Edit RAM 15% CPU 5% 3 / 16 28% digiT…" at bounding box center [485, 104] width 970 height 115
